Goal: Task Accomplishment & Management: Complete application form

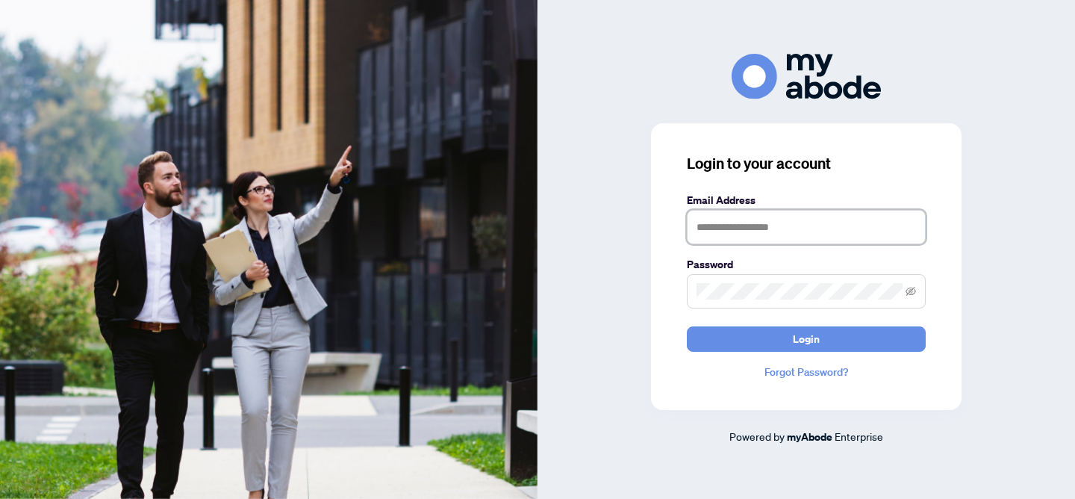
click at [713, 228] on input "text" at bounding box center [806, 227] width 239 height 34
type input "**********"
click at [687, 326] on button "Login" at bounding box center [806, 338] width 239 height 25
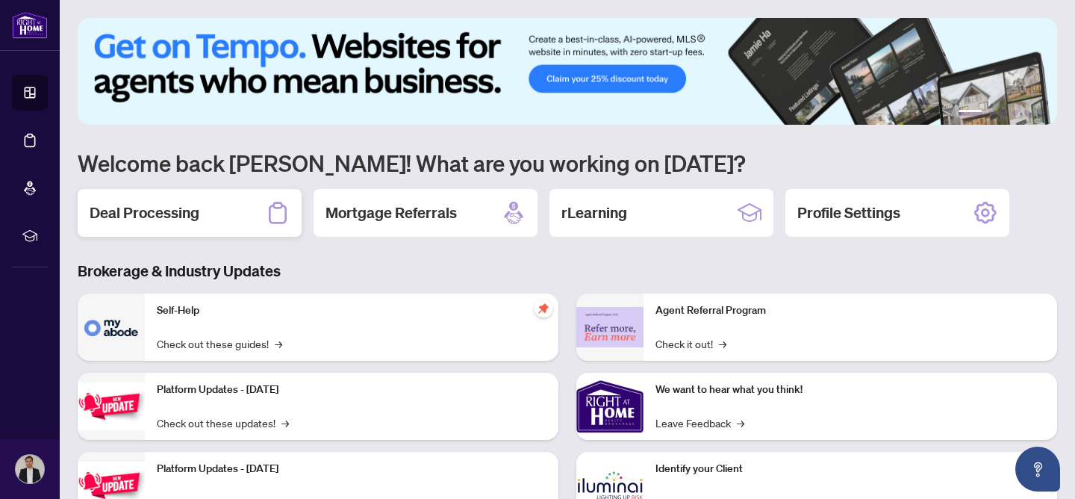
click at [193, 211] on h2 "Deal Processing" at bounding box center [145, 212] width 110 height 21
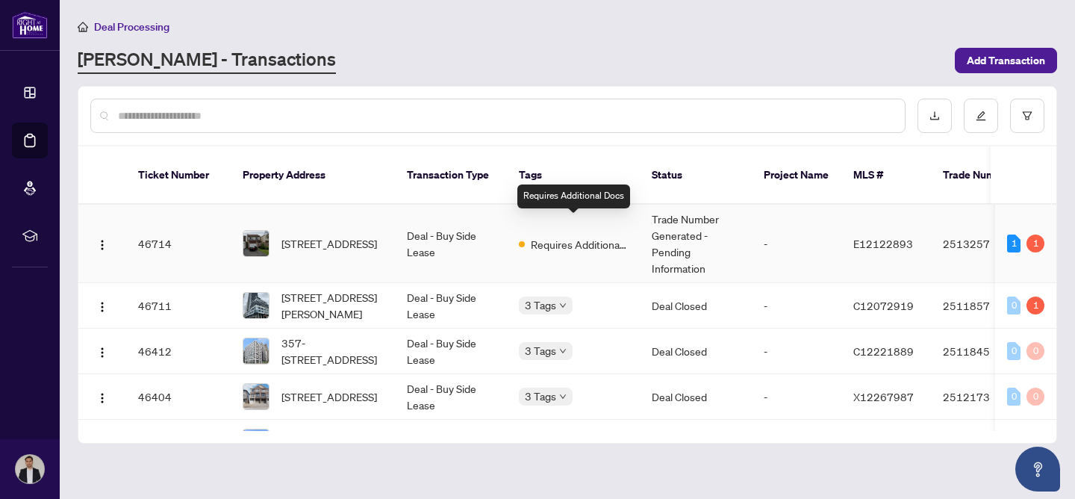
click at [595, 236] on span "Requires Additional Docs" at bounding box center [579, 244] width 97 height 16
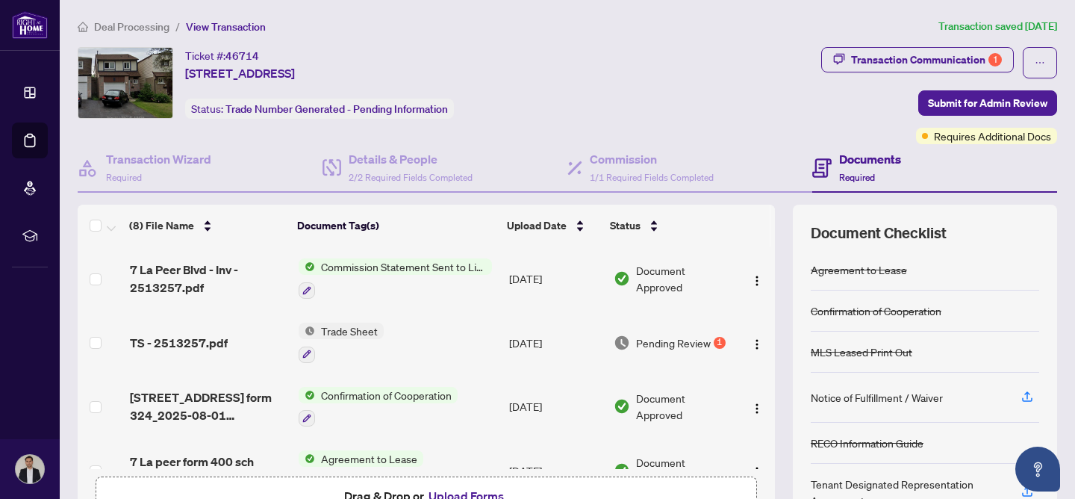
click at [645, 340] on span "Pending Review" at bounding box center [673, 342] width 75 height 16
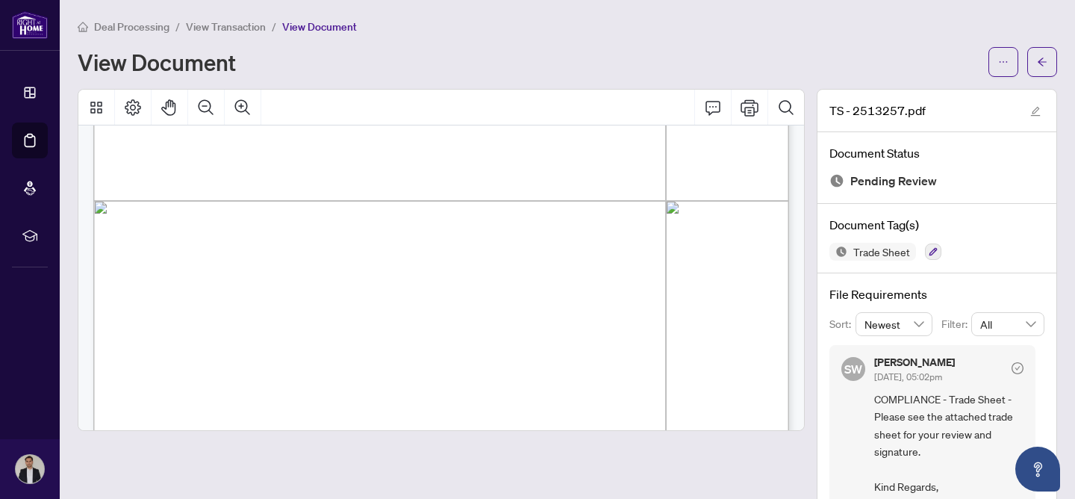
scroll to position [626, 0]
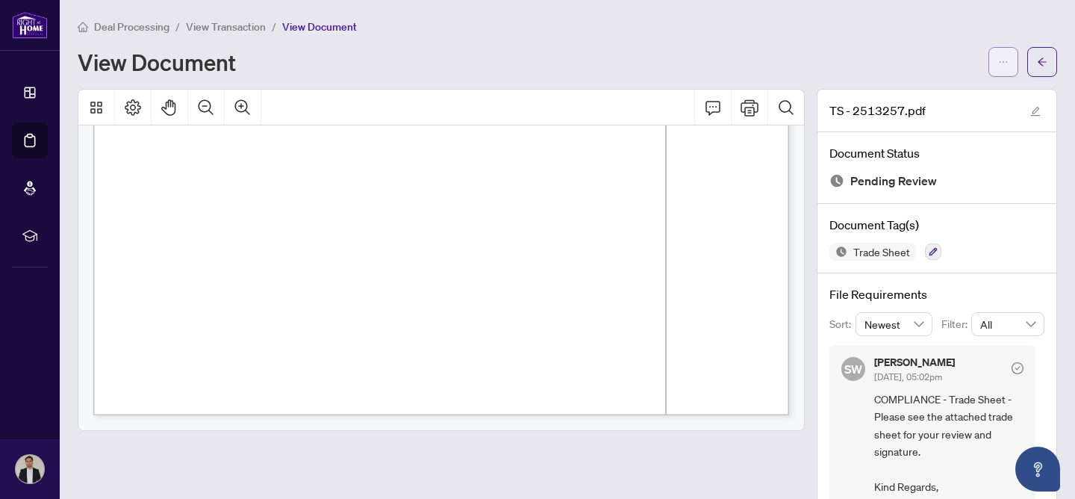
click at [993, 63] on button "button" at bounding box center [1004, 62] width 30 height 30
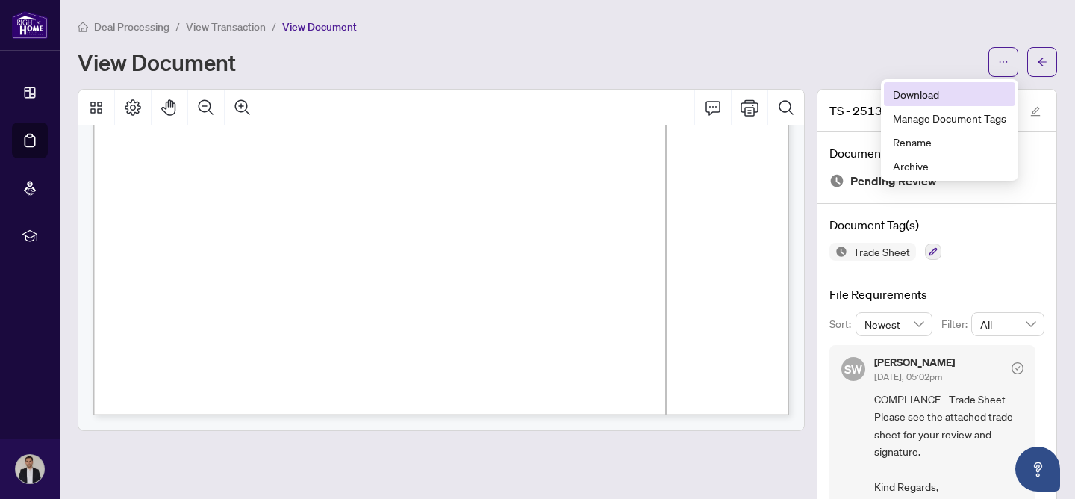
click at [927, 99] on span "Download" at bounding box center [949, 94] width 113 height 16
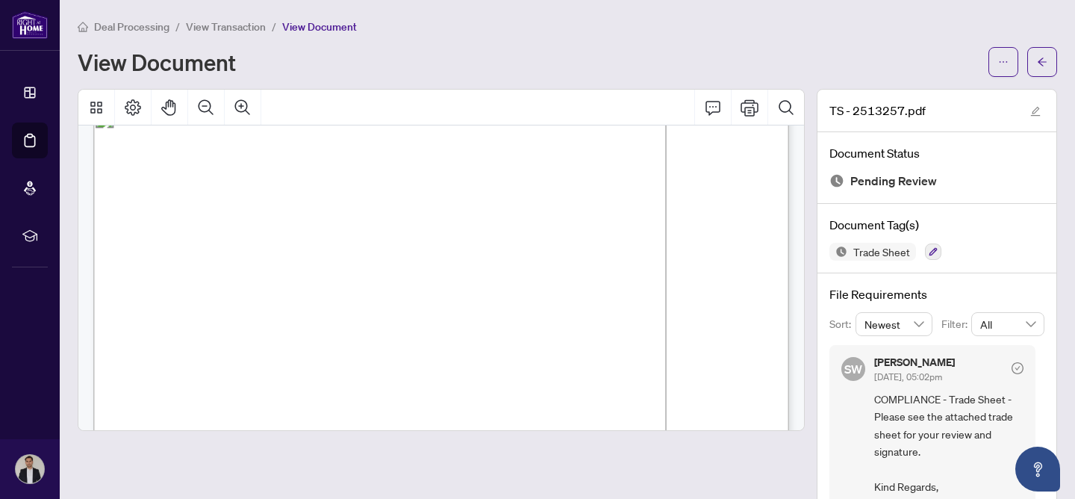
scroll to position [0, 0]
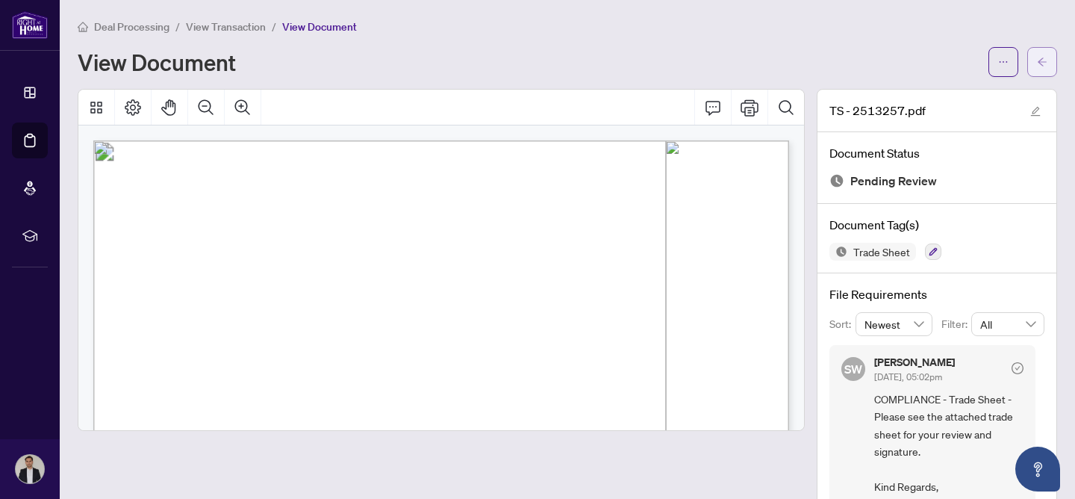
click at [1045, 61] on icon "arrow-left" at bounding box center [1042, 61] width 9 height 8
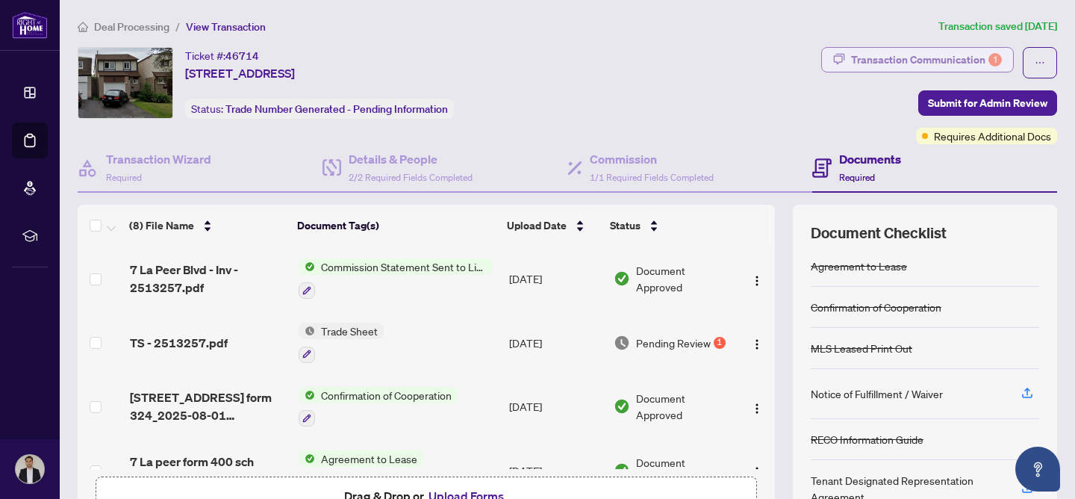
click at [972, 54] on div "Transaction Communication 1" at bounding box center [926, 60] width 151 height 24
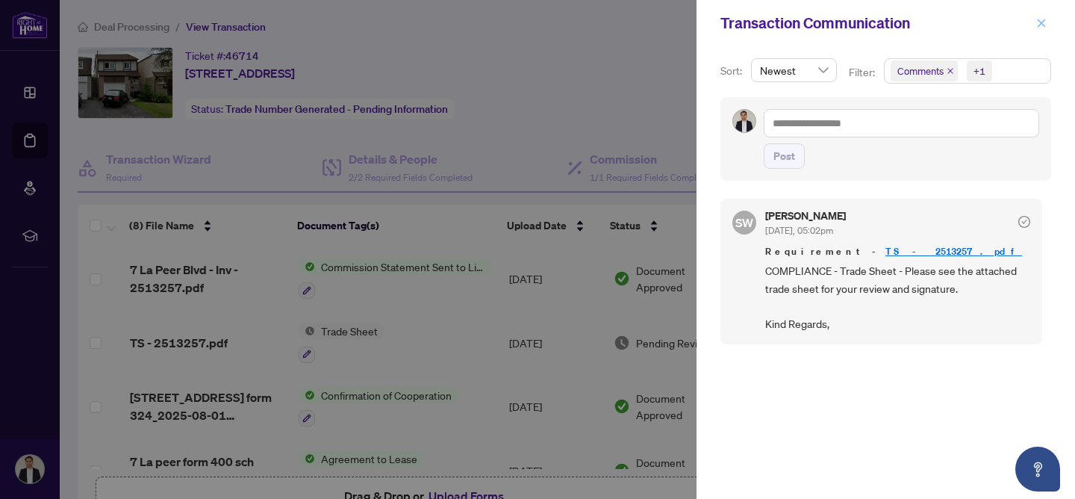
click at [1040, 18] on icon "close" at bounding box center [1041, 23] width 10 height 10
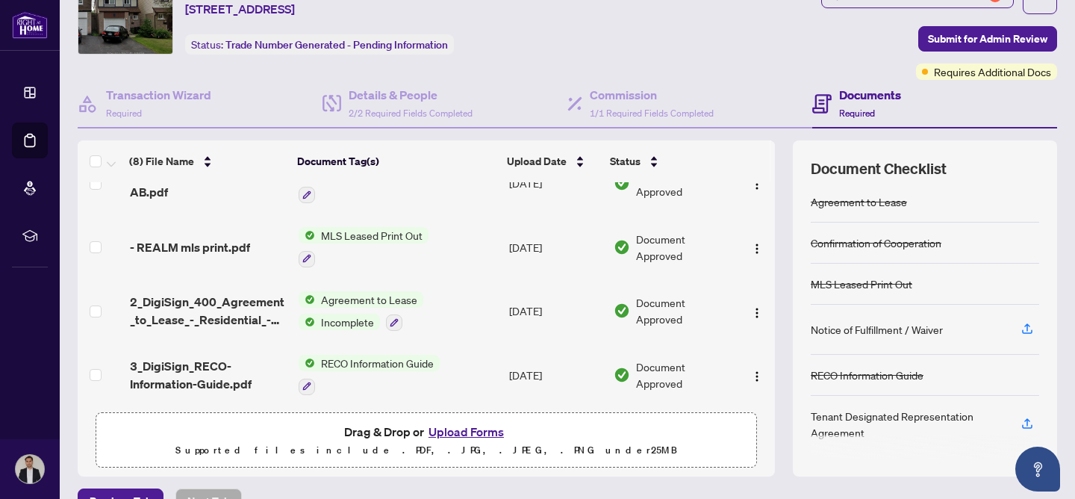
scroll to position [289, 0]
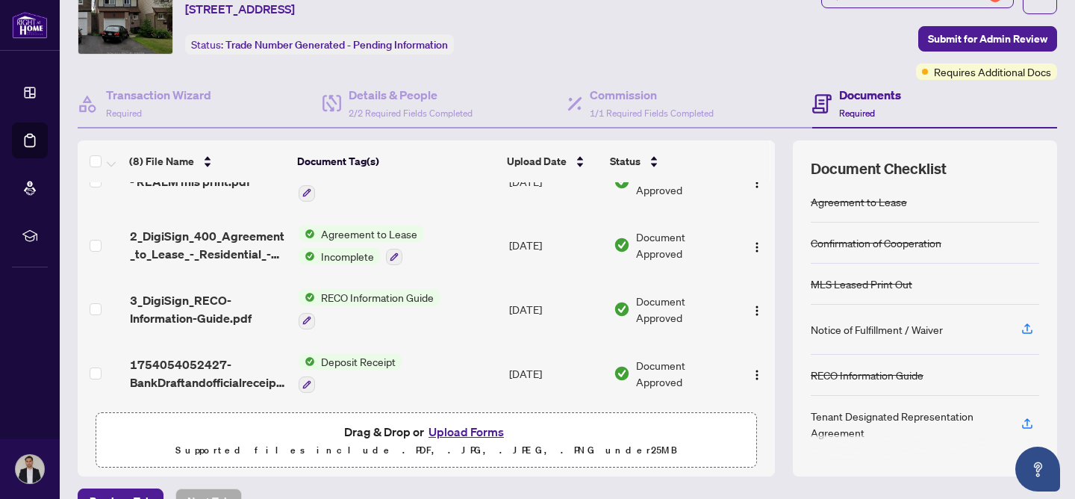
click at [470, 431] on button "Upload Forms" at bounding box center [466, 431] width 84 height 19
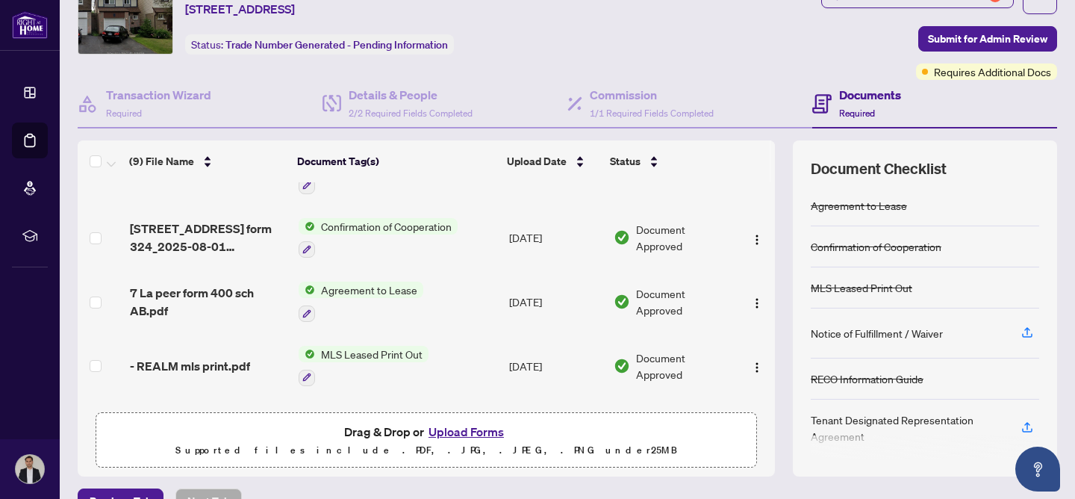
scroll to position [0, 0]
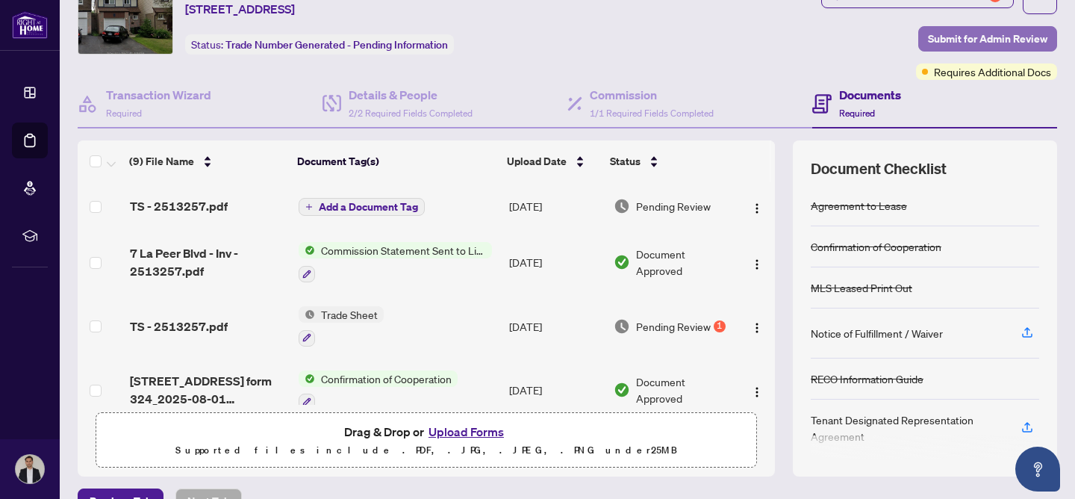
click at [972, 37] on span "Submit for Admin Review" at bounding box center [987, 39] width 119 height 24
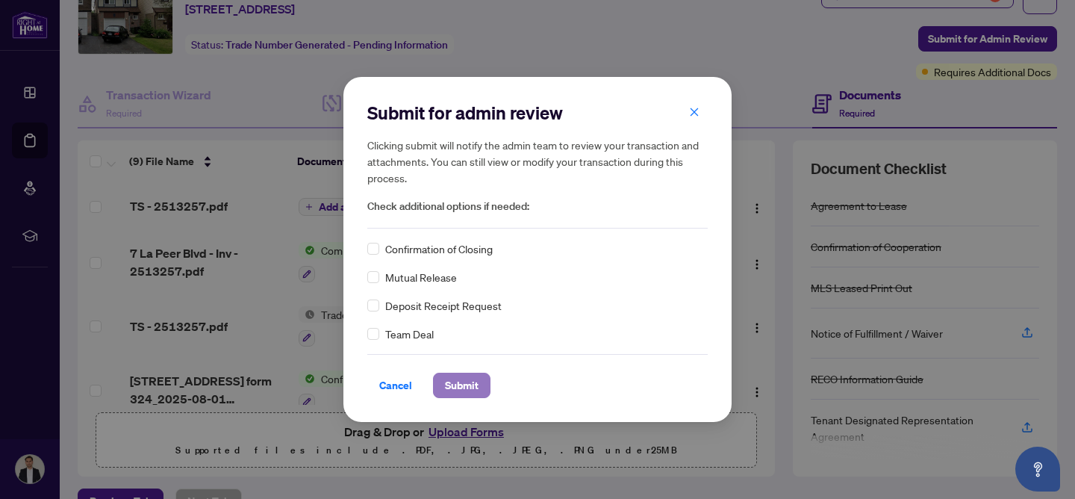
click at [449, 388] on span "Submit" at bounding box center [462, 385] width 34 height 24
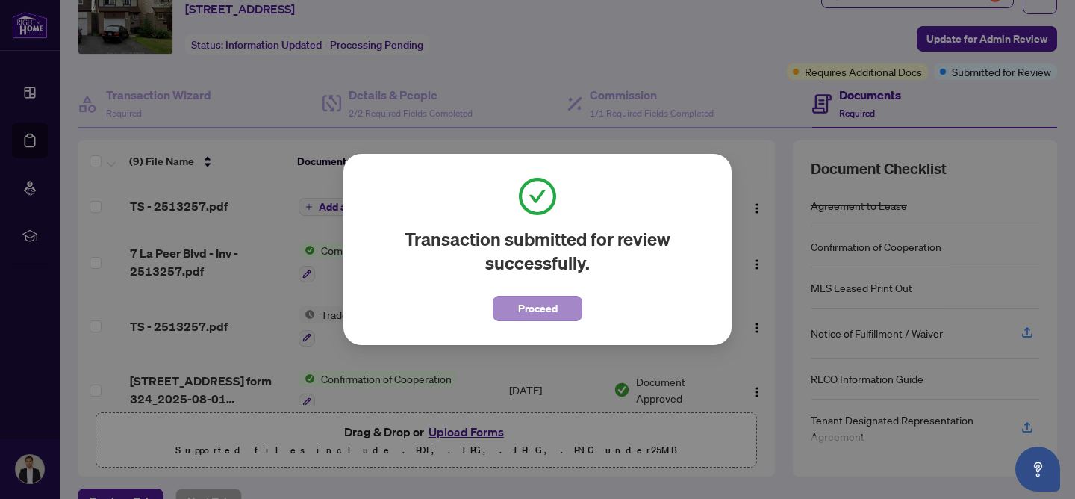
click at [541, 311] on span "Proceed" at bounding box center [538, 308] width 40 height 24
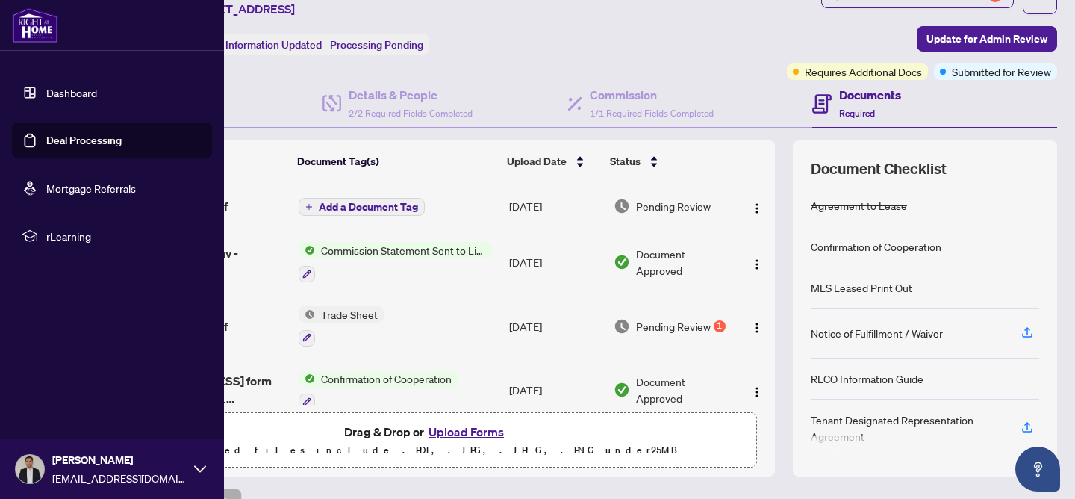
click at [78, 136] on link "Deal Processing" at bounding box center [83, 140] width 75 height 13
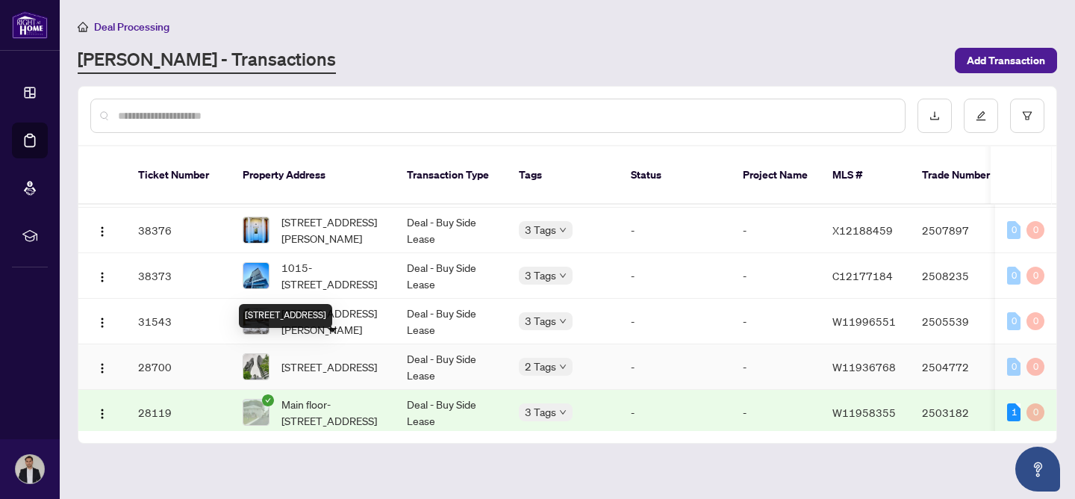
scroll to position [299, 0]
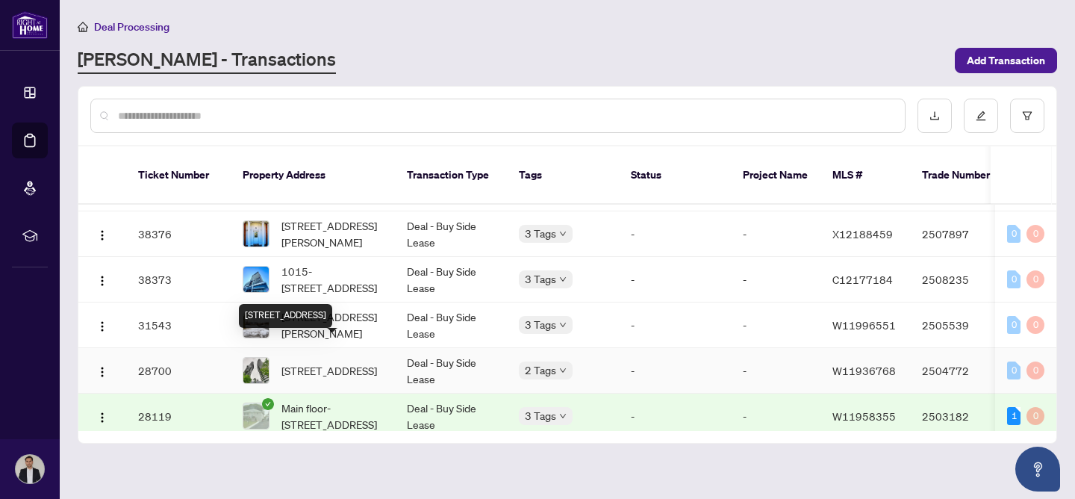
click at [301, 362] on span "[STREET_ADDRESS]" at bounding box center [329, 370] width 96 height 16
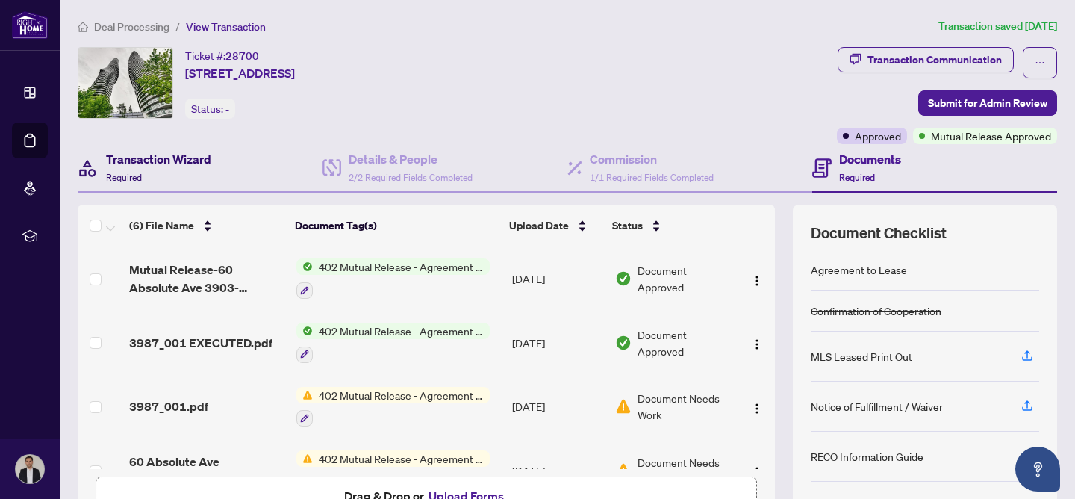
click at [159, 157] on h4 "Transaction Wizard" at bounding box center [158, 159] width 105 height 18
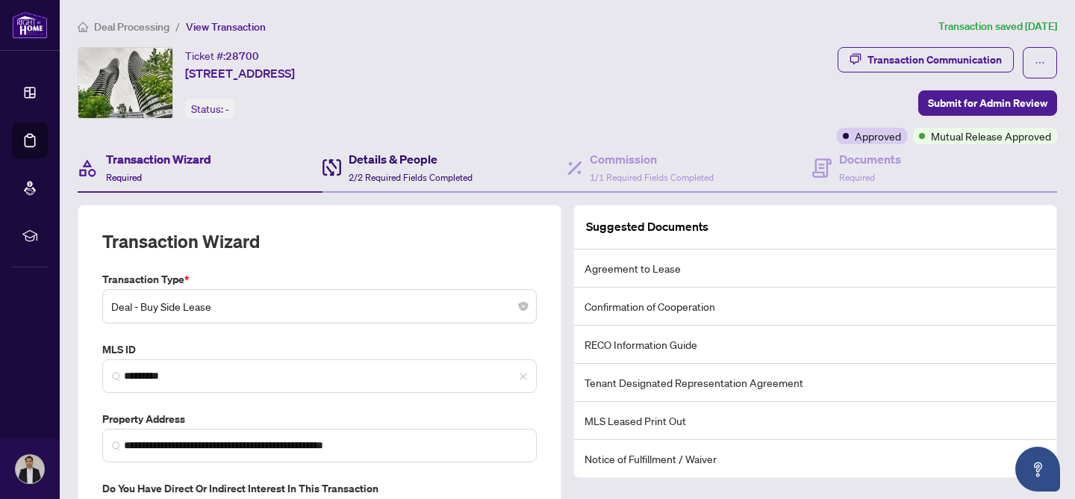
click at [417, 160] on h4 "Details & People" at bounding box center [411, 159] width 124 height 18
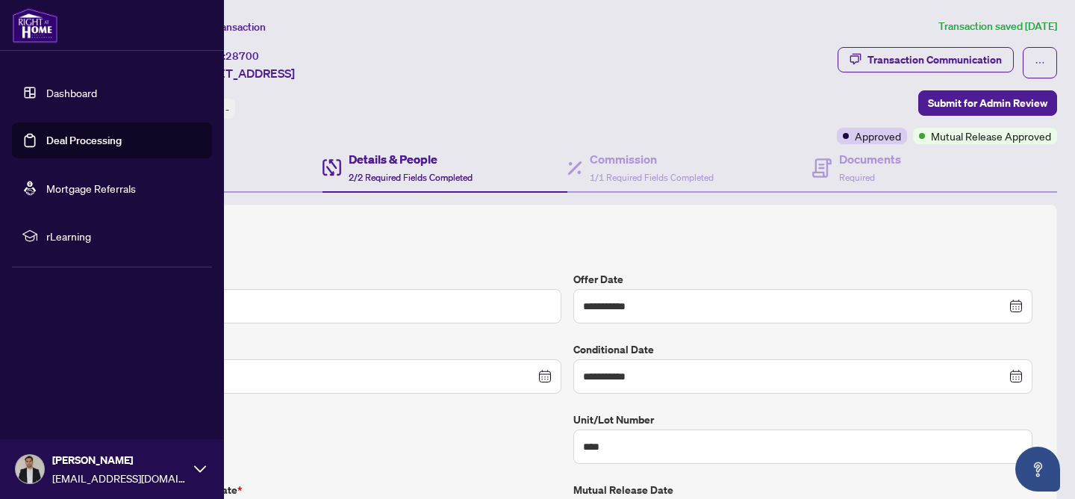
click at [85, 138] on link "Deal Processing" at bounding box center [83, 140] width 75 height 13
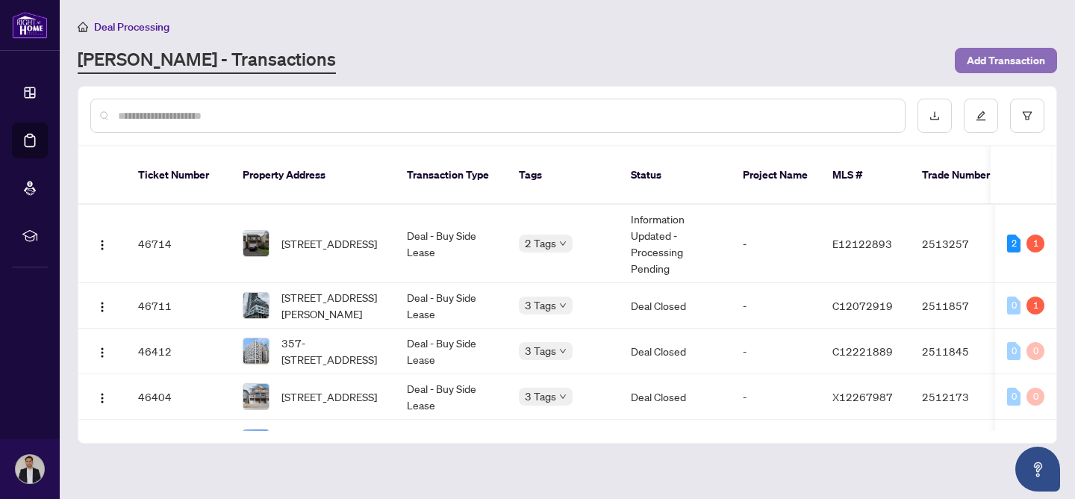
click at [1021, 55] on span "Add Transaction" at bounding box center [1006, 61] width 78 height 24
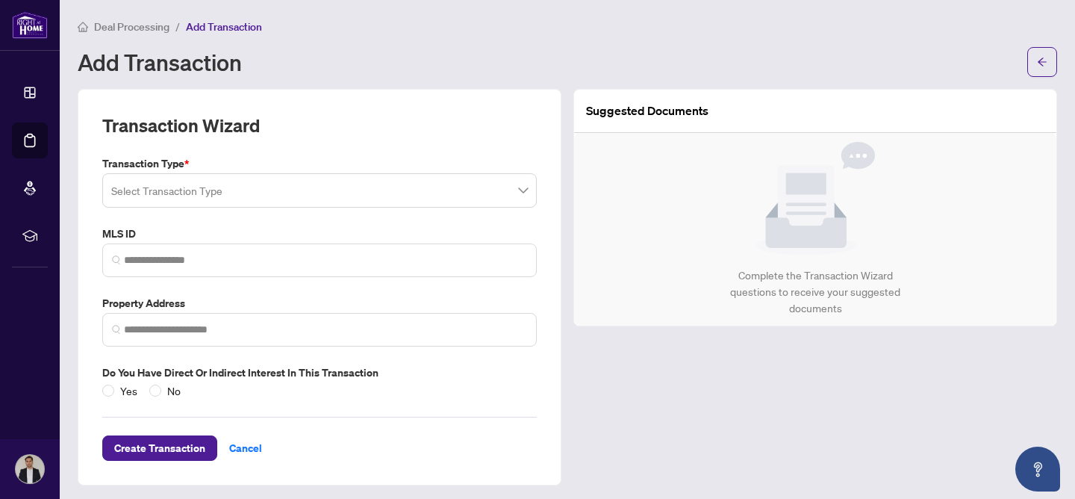
click at [202, 190] on input "search" at bounding box center [312, 192] width 403 height 33
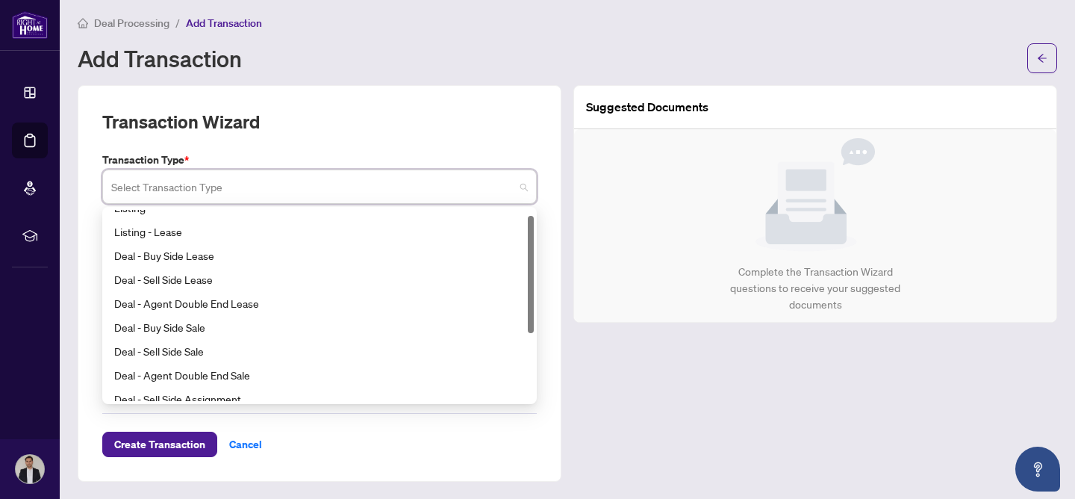
scroll to position [10, 0]
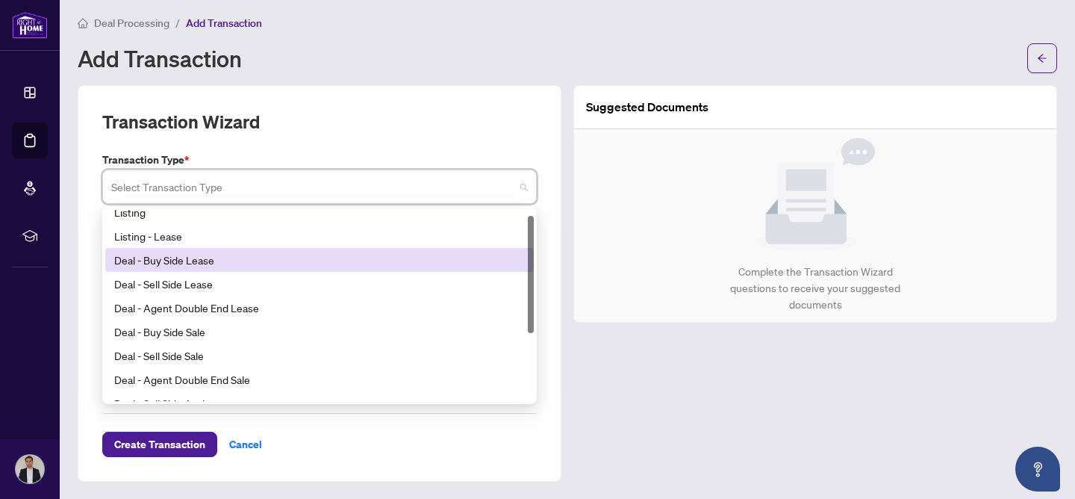
click at [191, 264] on div "Deal - Buy Side Lease" at bounding box center [319, 260] width 411 height 16
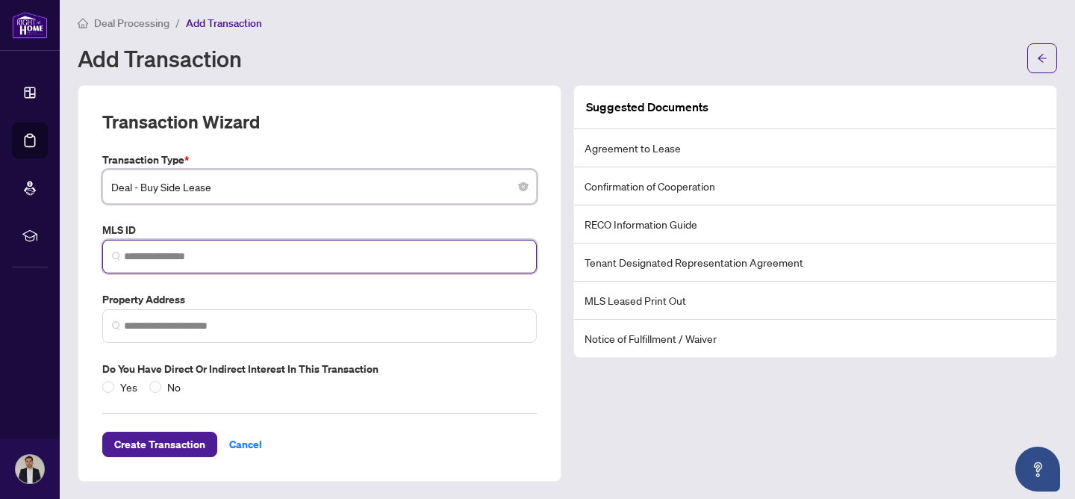
click at [144, 251] on input "search" at bounding box center [325, 257] width 403 height 16
paste input "*********"
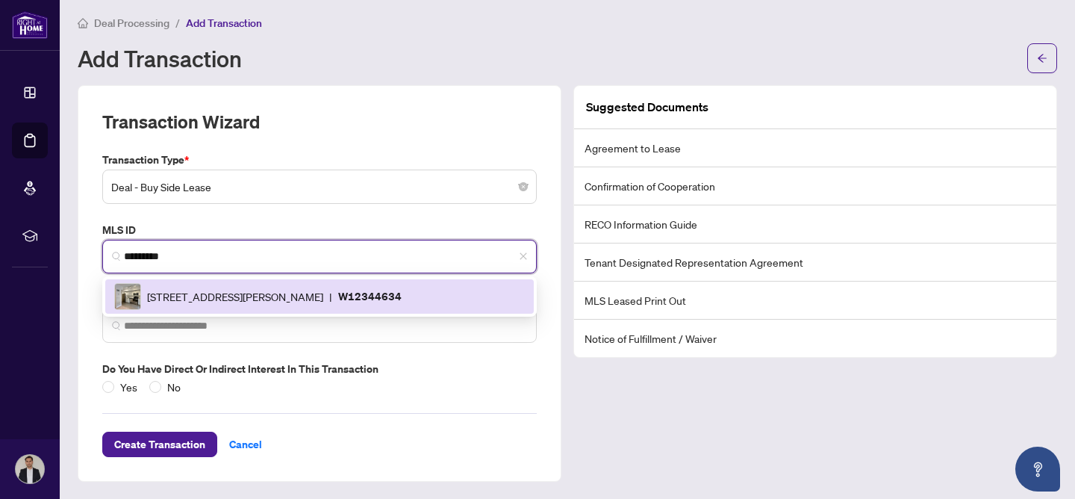
type input "*********"
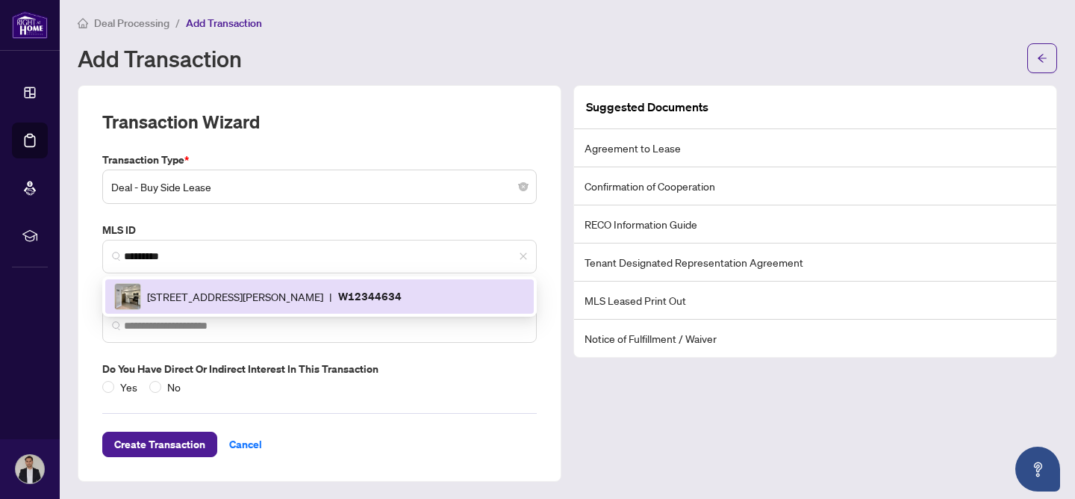
click at [492, 353] on div "Transaction Type * Deal - Buy Side Lease 14 15 16 Listing Listing - Lease Deal …" at bounding box center [319, 273] width 446 height 243
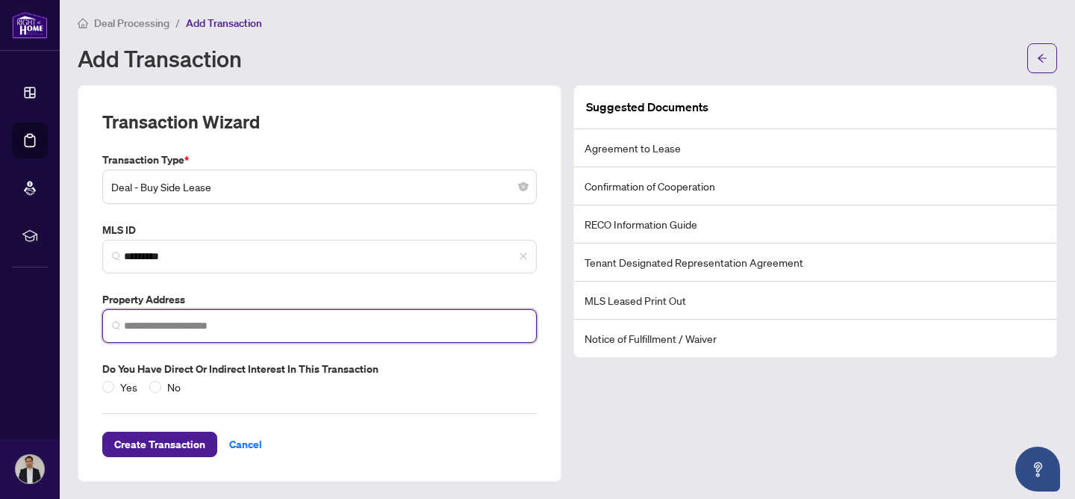
click at [185, 323] on input "search" at bounding box center [325, 326] width 403 height 16
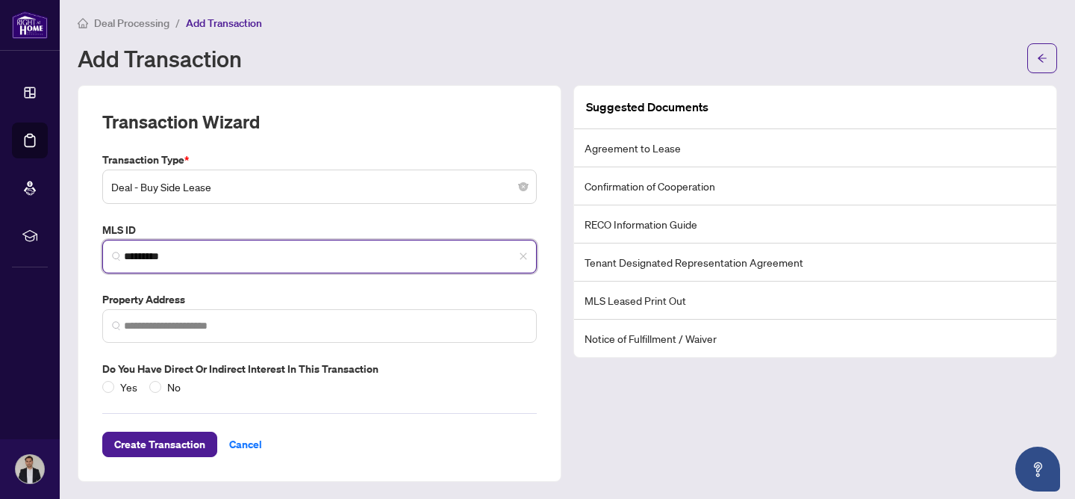
click at [205, 254] on input "*********" at bounding box center [325, 257] width 403 height 16
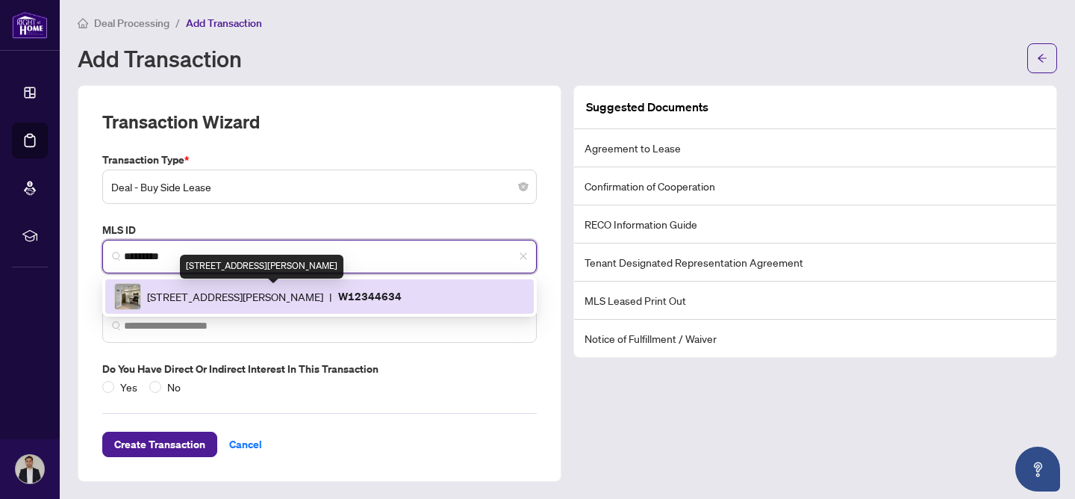
click at [232, 297] on span "[STREET_ADDRESS][PERSON_NAME]" at bounding box center [235, 296] width 176 height 16
type input "**********"
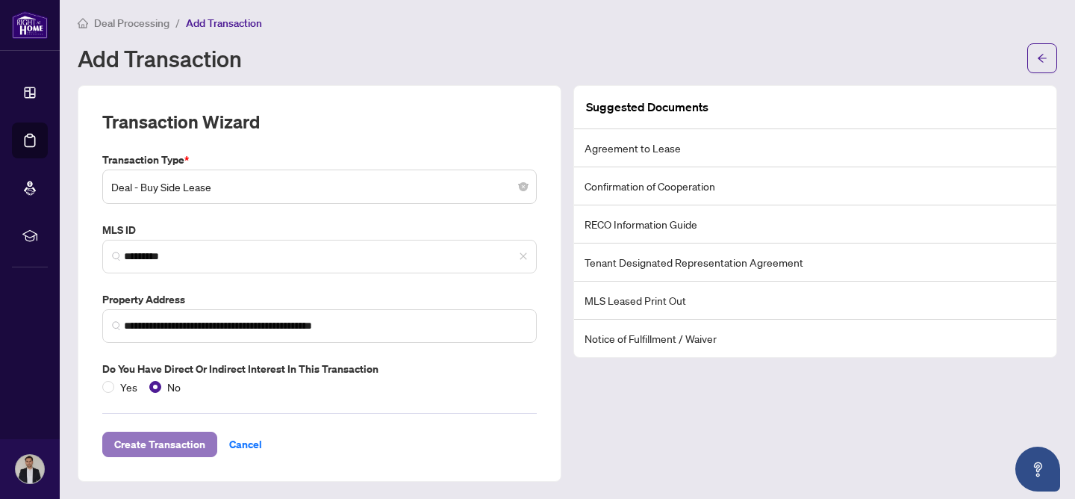
click at [171, 442] on span "Create Transaction" at bounding box center [159, 444] width 91 height 24
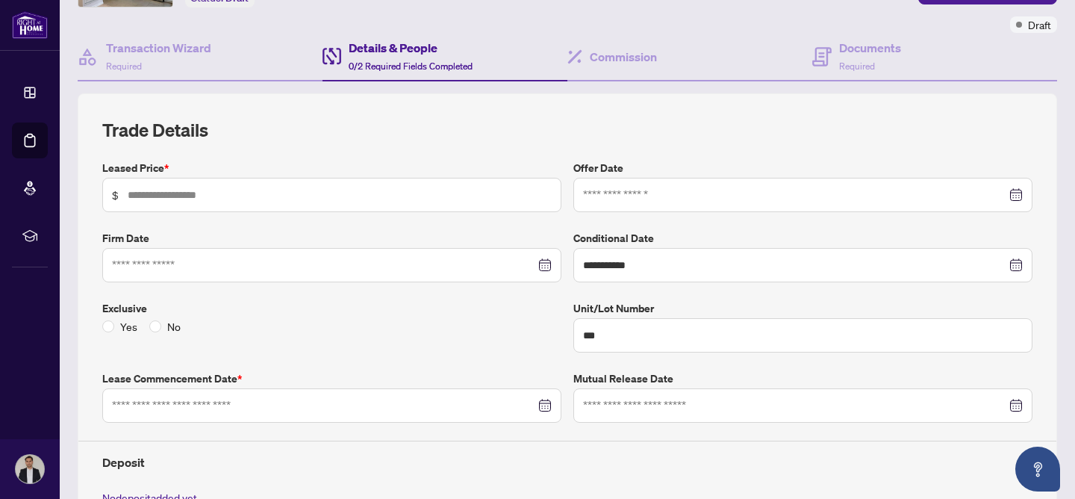
scroll to position [116, 0]
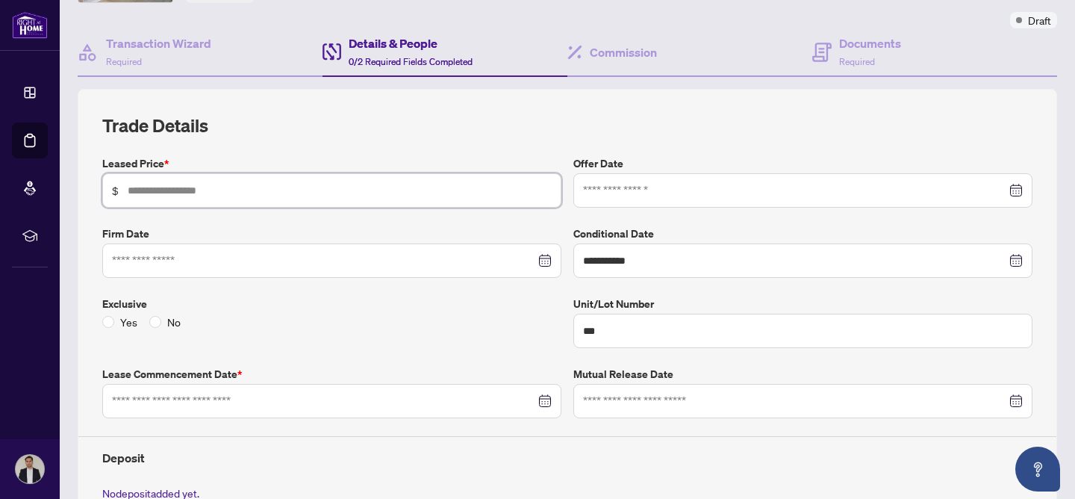
click at [227, 196] on input "text" at bounding box center [340, 190] width 424 height 16
type input "*****"
click at [252, 261] on input at bounding box center [323, 260] width 423 height 16
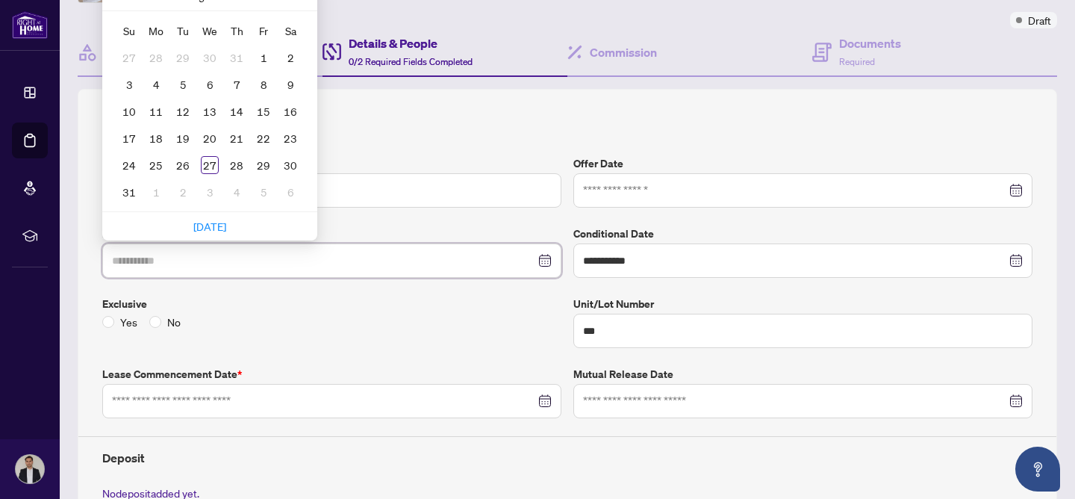
type input "**********"
click at [156, 193] on div "1" at bounding box center [156, 192] width 18 height 18
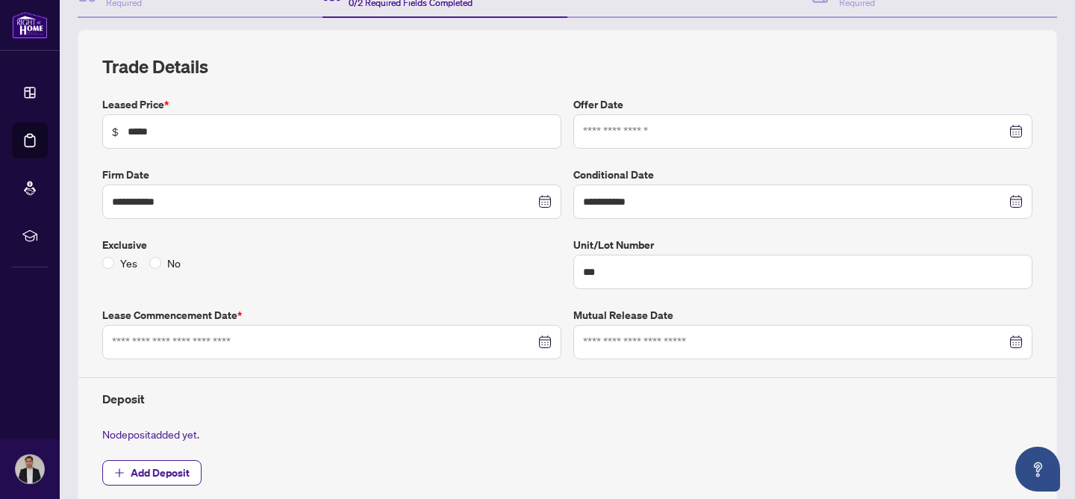
scroll to position [178, 0]
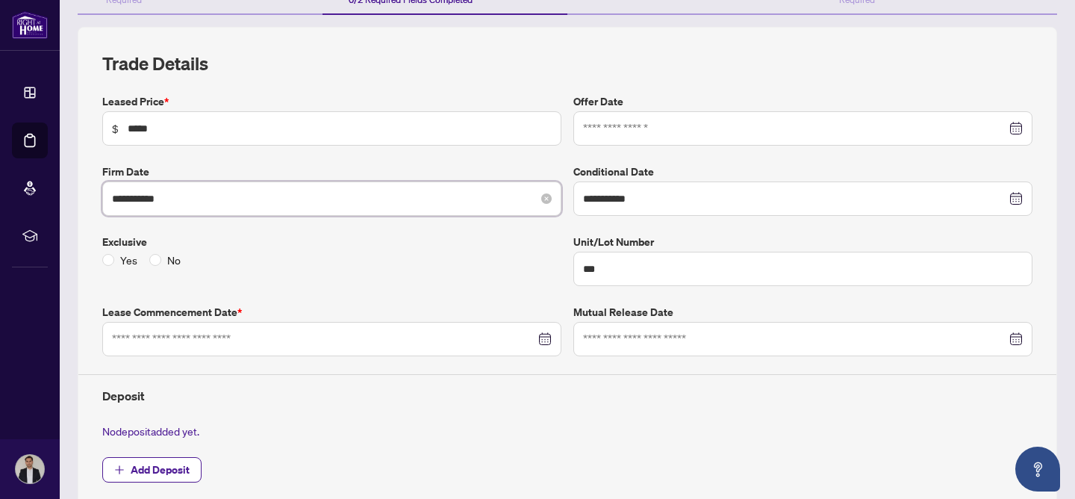
click at [382, 201] on input "**********" at bounding box center [323, 198] width 423 height 16
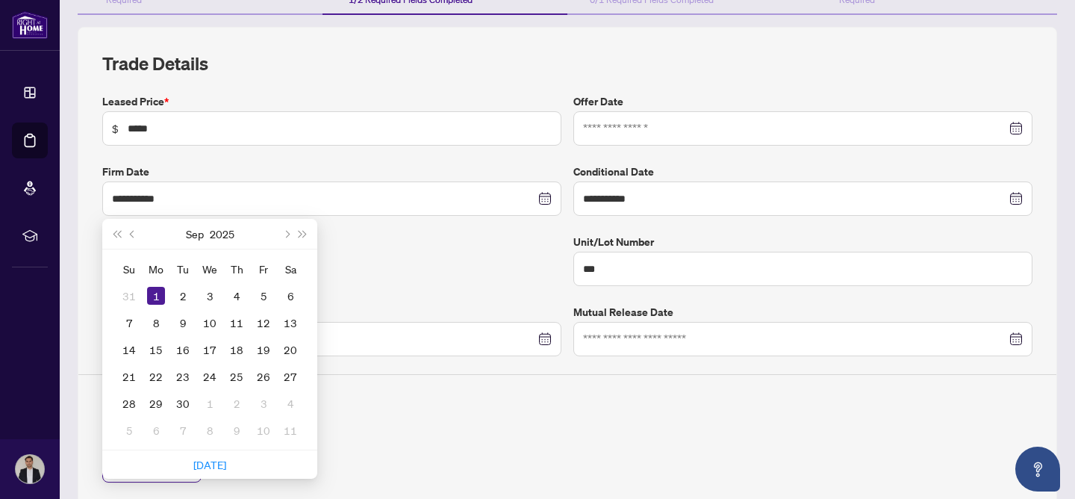
click at [442, 252] on div "Yes No" at bounding box center [331, 260] width 459 height 16
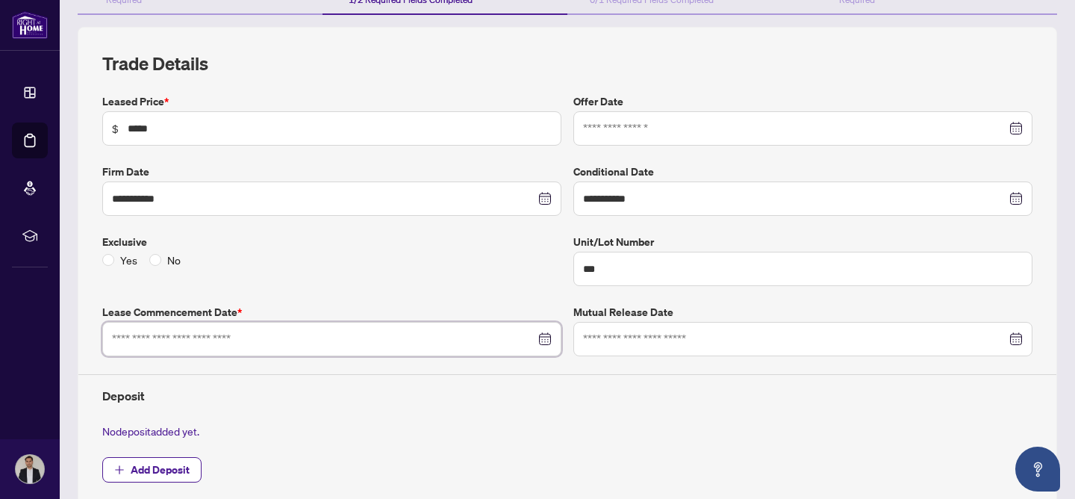
click at [296, 340] on input at bounding box center [323, 339] width 423 height 16
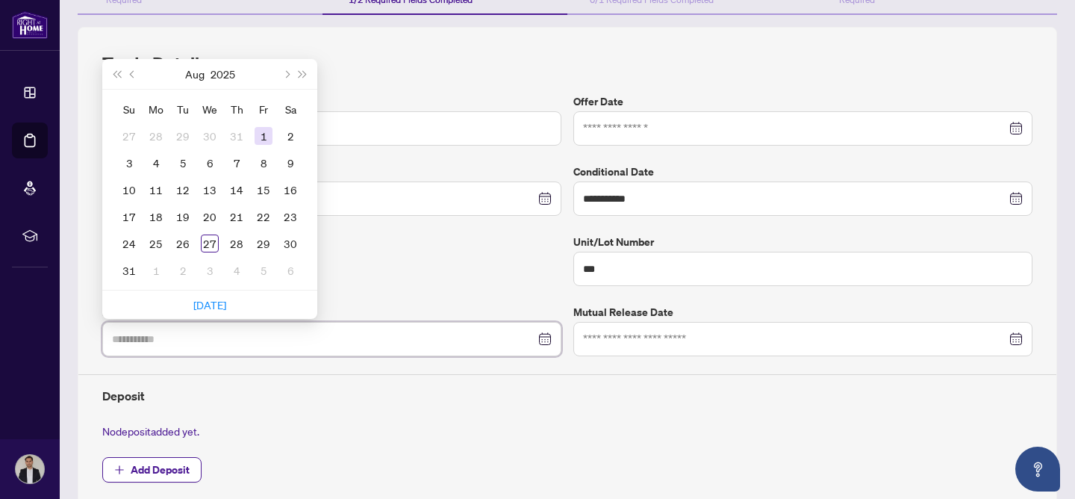
type input "**********"
click at [259, 140] on div "1" at bounding box center [264, 136] width 18 height 18
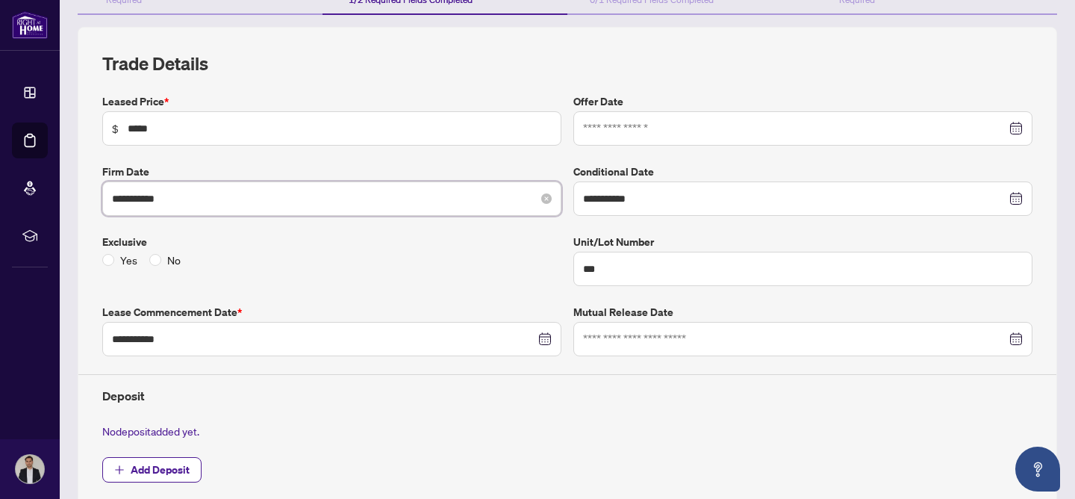
click at [234, 196] on input "**********" at bounding box center [323, 198] width 423 height 16
